Goal: Information Seeking & Learning: Learn about a topic

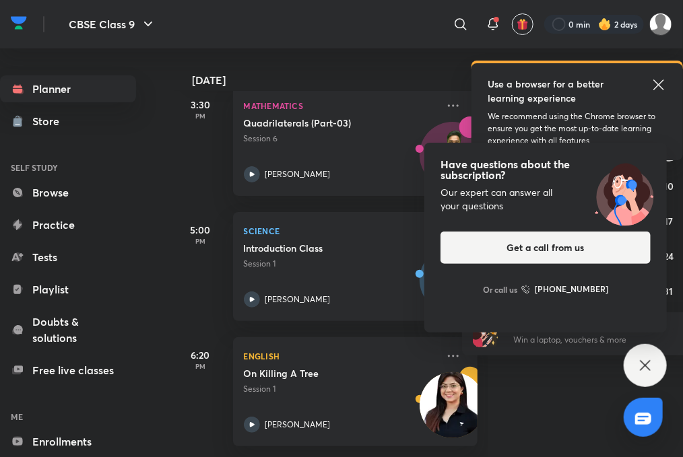
scroll to position [10, 0]
click at [652, 372] on icon at bounding box center [645, 366] width 16 height 16
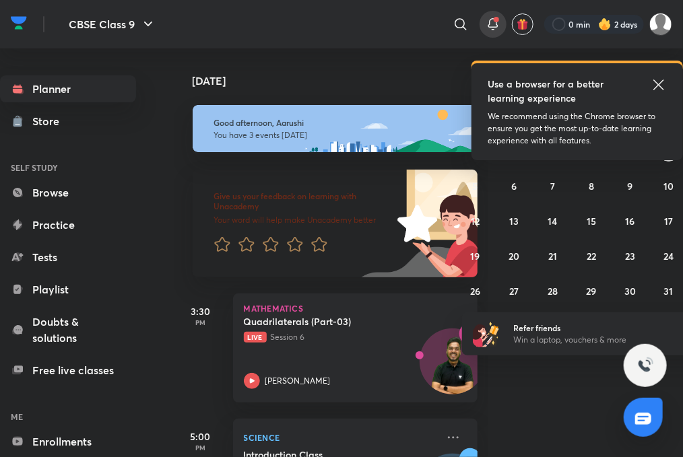
click at [496, 24] on icon at bounding box center [493, 24] width 16 height 16
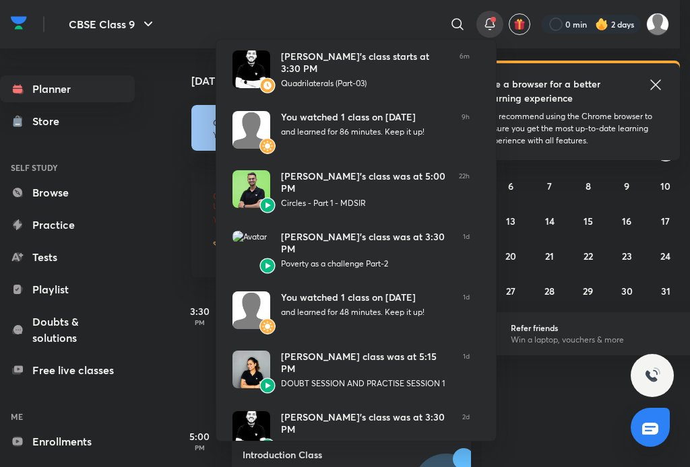
click at [345, 2] on div at bounding box center [345, 233] width 690 height 467
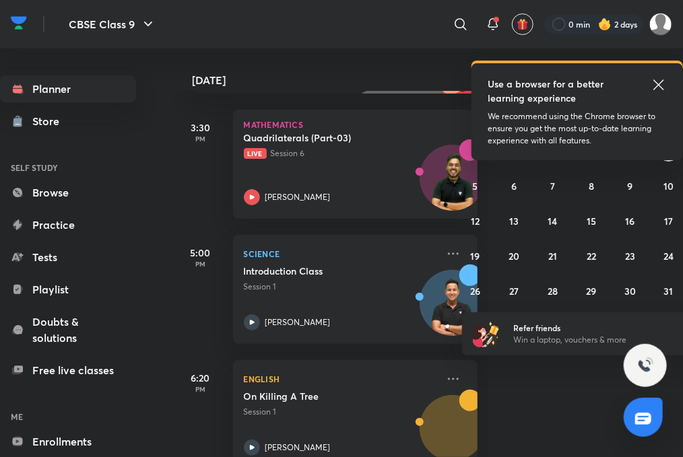
scroll to position [207, 0]
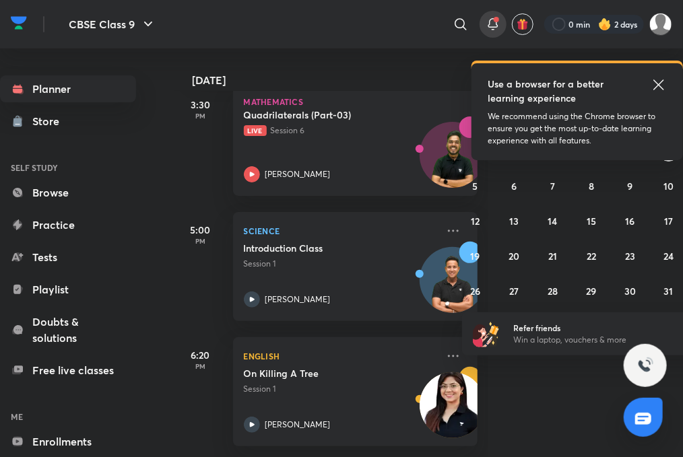
click at [485, 24] on icon at bounding box center [493, 24] width 16 height 16
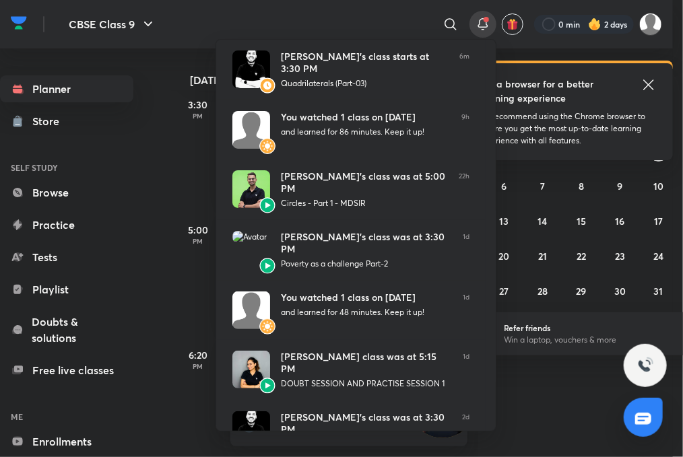
scroll to position [0, 0]
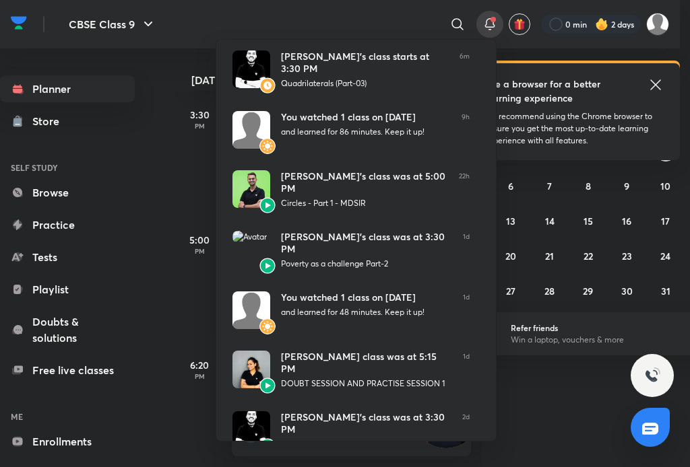
click at [484, 25] on div at bounding box center [345, 233] width 690 height 467
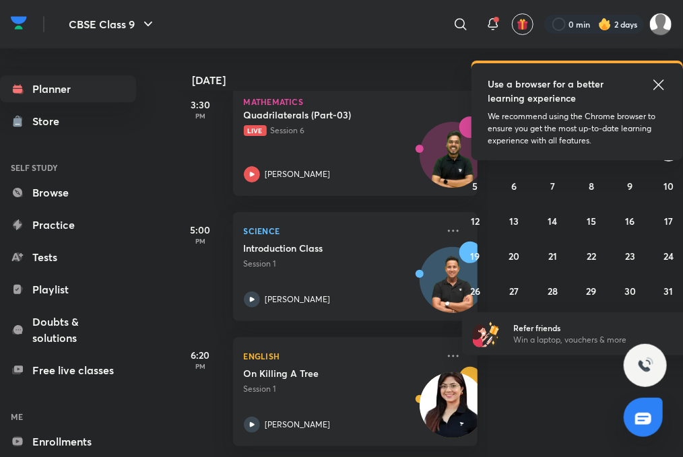
scroll to position [10, 0]
click at [276, 168] on p "[PERSON_NAME]" at bounding box center [297, 174] width 65 height 12
